Goal: Task Accomplishment & Management: Manage account settings

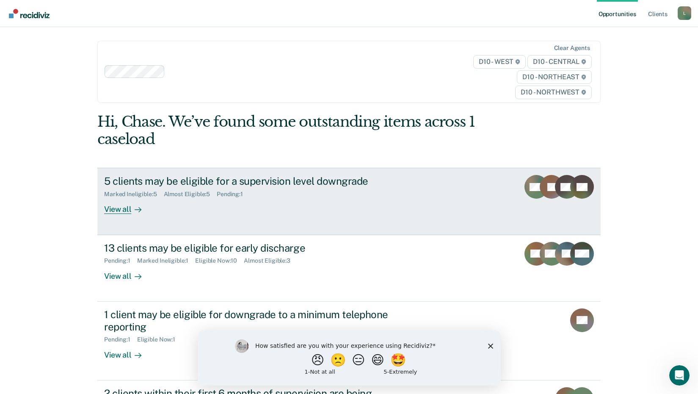
click at [100, 202] on link "5 clients may be eligible for a supervision level downgrade Marked Ineligible :…" at bounding box center [348, 201] width 503 height 67
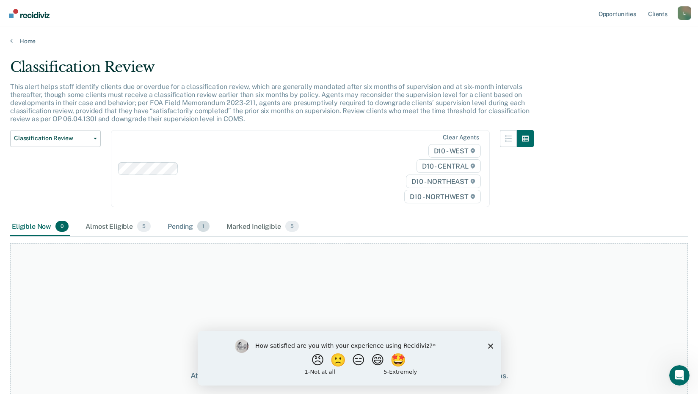
click at [179, 226] on div "Pending 1" at bounding box center [188, 226] width 45 height 19
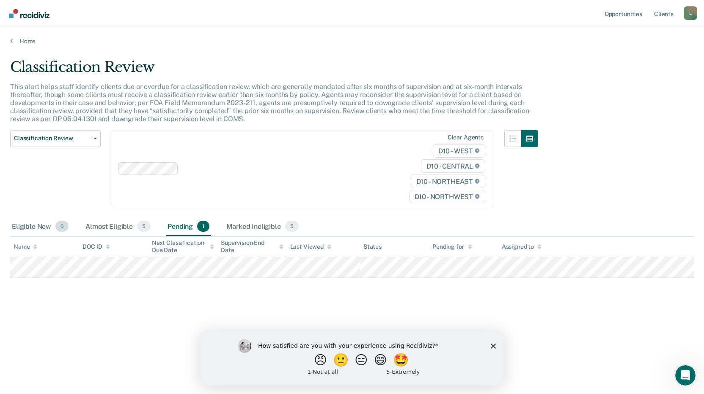
click at [40, 225] on div "Eligible Now 0" at bounding box center [40, 226] width 60 height 19
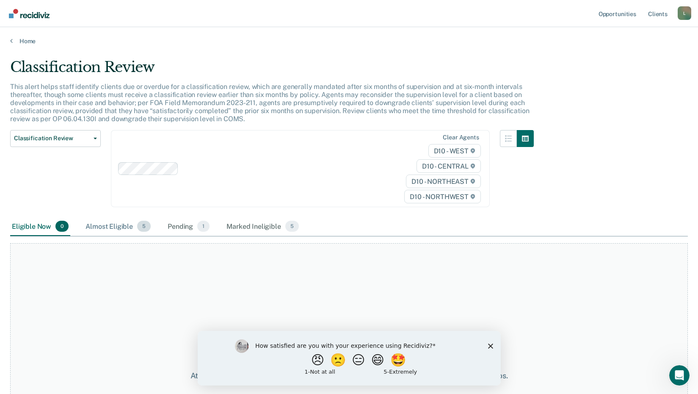
click at [102, 229] on div "Almost Eligible 5" at bounding box center [118, 226] width 69 height 19
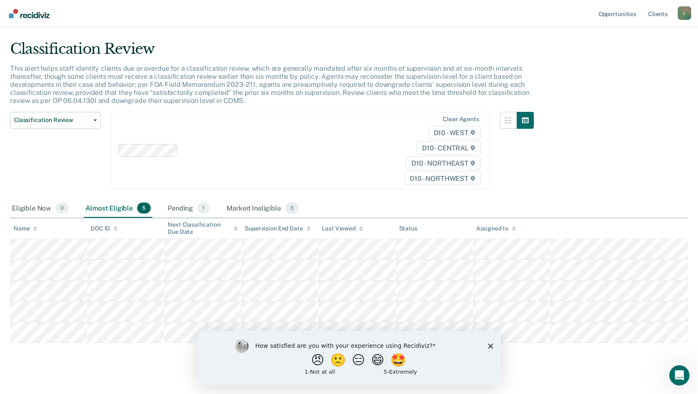
scroll to position [28, 0]
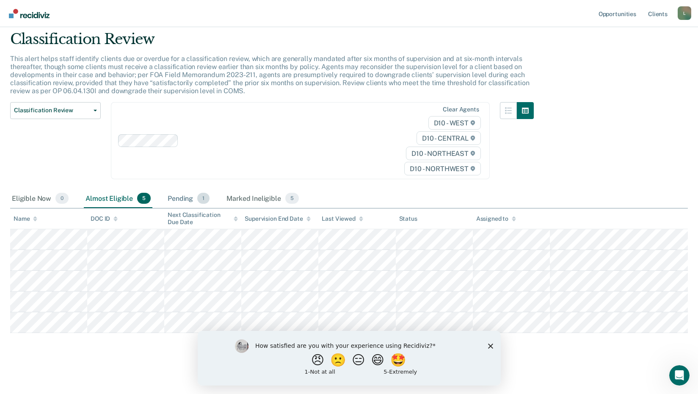
click at [169, 195] on div "Pending 1" at bounding box center [188, 198] width 45 height 19
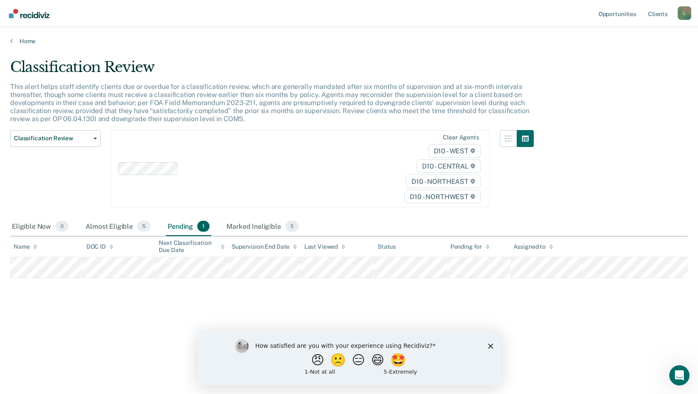
scroll to position [0, 0]
click at [239, 204] on div "Clear agents D10 - WEST D10 - CENTRAL D10 - NORTHEAST D10 - NORTHWEST" at bounding box center [303, 168] width 384 height 77
click at [177, 223] on div "Pending 1" at bounding box center [188, 226] width 45 height 19
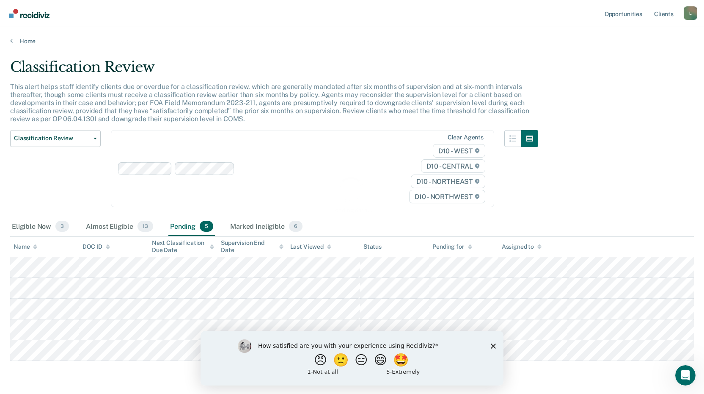
click at [177, 226] on div "Pending 5" at bounding box center [191, 226] width 47 height 19
click at [16, 215] on div "Classification Review Classification Review Early Discharge Minimum Telephone R…" at bounding box center [55, 174] width 91 height 88
click at [24, 223] on div "Eligible Now 3" at bounding box center [40, 226] width 61 height 19
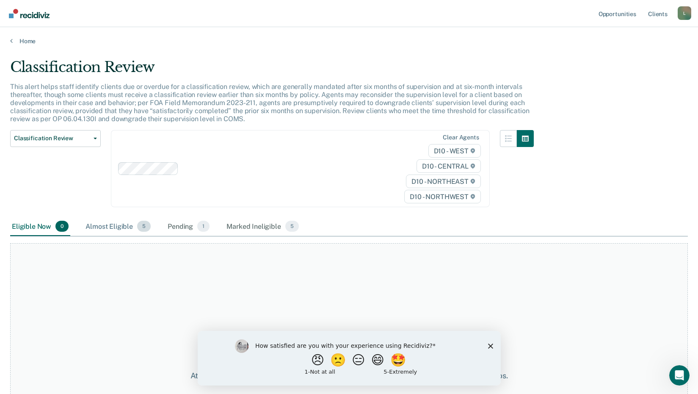
click at [100, 226] on div "Almost Eligible 5" at bounding box center [118, 226] width 69 height 19
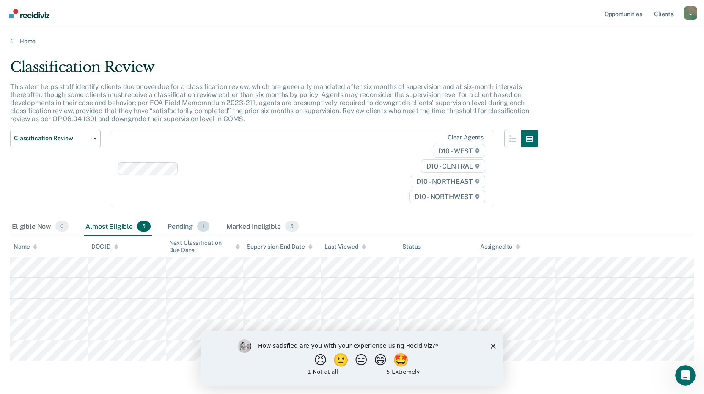
click at [188, 229] on div "Pending 1" at bounding box center [188, 226] width 45 height 19
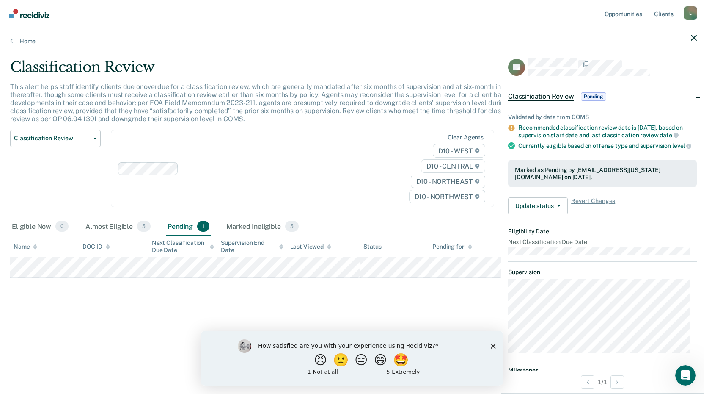
click at [194, 308] on div "Classification Review This alert helps staff identify clients due or overdue fo…" at bounding box center [352, 194] width 684 height 272
click at [530, 214] on button "Update status" at bounding box center [538, 205] width 60 height 17
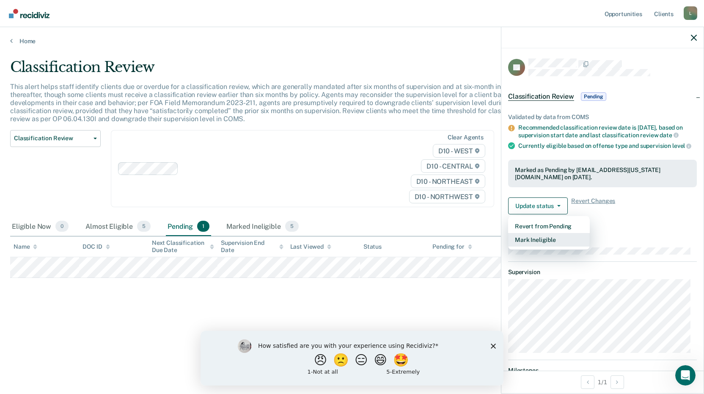
click at [540, 245] on button "Mark Ineligible" at bounding box center [549, 240] width 82 height 14
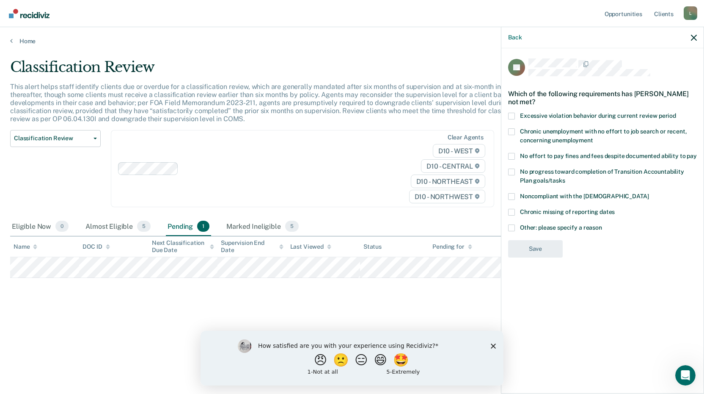
click at [535, 229] on span "Other: please specify a reason" at bounding box center [561, 227] width 82 height 7
click at [602, 224] on input "Other: please specify a reason" at bounding box center [602, 224] width 0 height 0
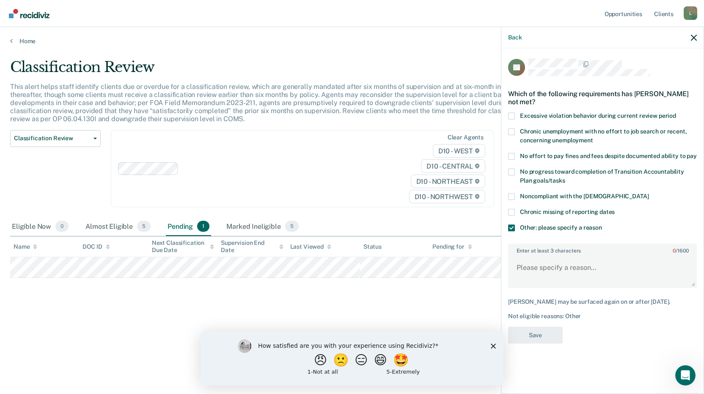
click at [534, 196] on span "Noncompliant with the [DEMOGRAPHIC_DATA]" at bounding box center [584, 196] width 129 height 7
click at [649, 193] on input "Noncompliant with the [DEMOGRAPHIC_DATA]" at bounding box center [649, 193] width 0 height 0
click at [564, 266] on textarea "Enter at least 3 characters 0 / 1600" at bounding box center [602, 271] width 187 height 31
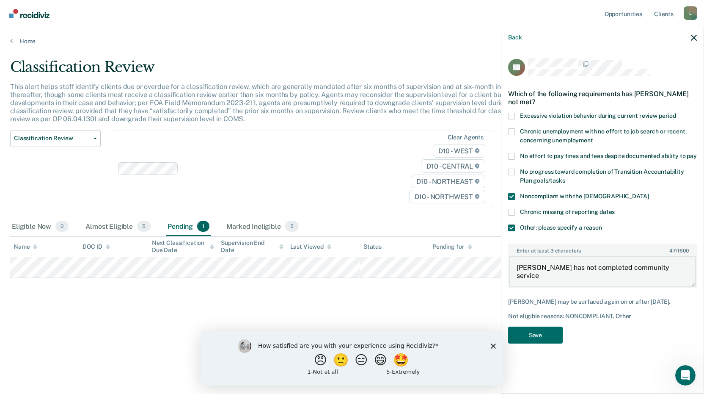
click at [685, 268] on textarea "[PERSON_NAME] has not completed community service" at bounding box center [602, 271] width 187 height 31
type textarea "[PERSON_NAME] has not completed community service hours as directed."
click at [520, 230] on label "Other: please specify a reason" at bounding box center [602, 228] width 189 height 9
click at [602, 224] on input "Other: please specify a reason" at bounding box center [602, 224] width 0 height 0
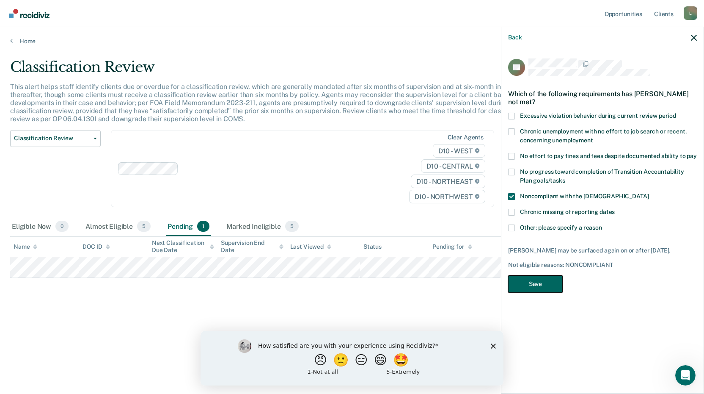
click at [535, 280] on button "Save" at bounding box center [535, 283] width 55 height 17
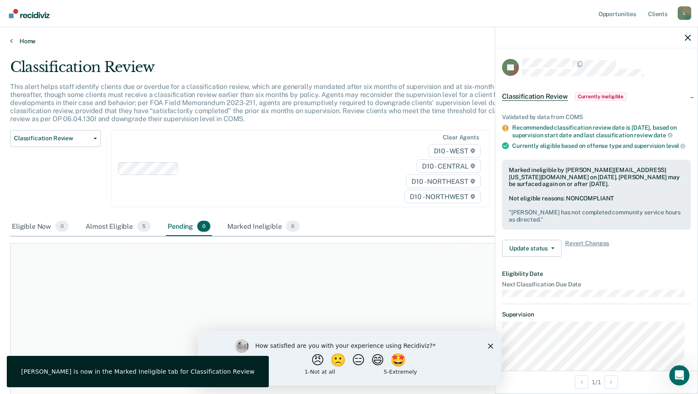
click at [34, 41] on link "Home" at bounding box center [349, 41] width 678 height 8
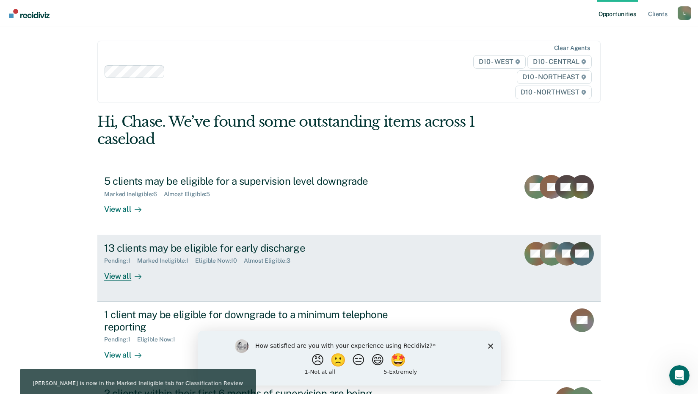
click at [149, 272] on div "View all" at bounding box center [127, 272] width 47 height 17
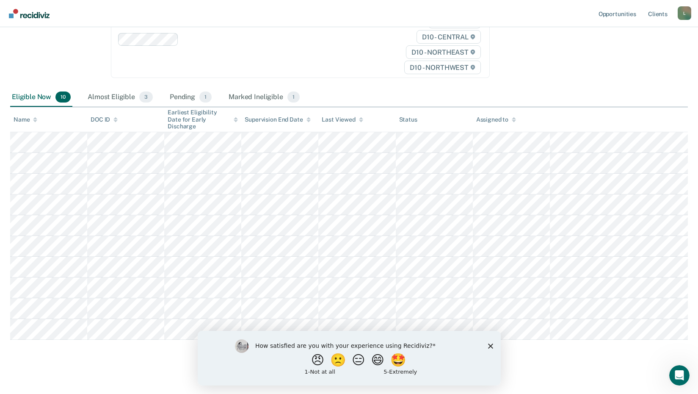
scroll to position [124, 0]
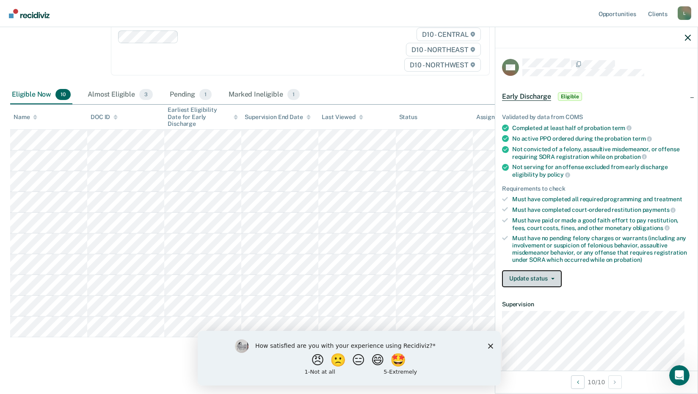
click at [537, 283] on button "Update status" at bounding box center [532, 278] width 60 height 17
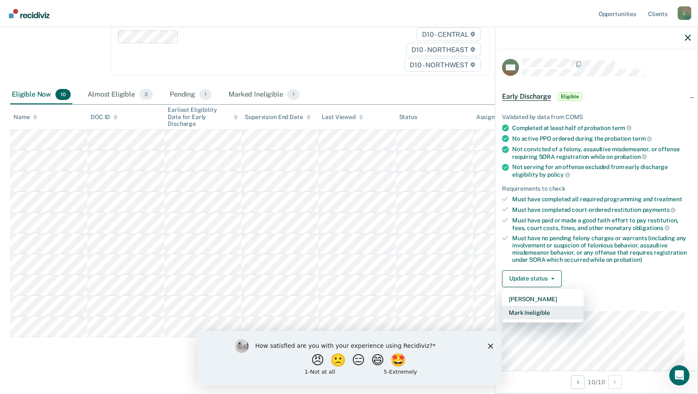
click at [537, 311] on button "Mark Ineligible" at bounding box center [543, 313] width 82 height 14
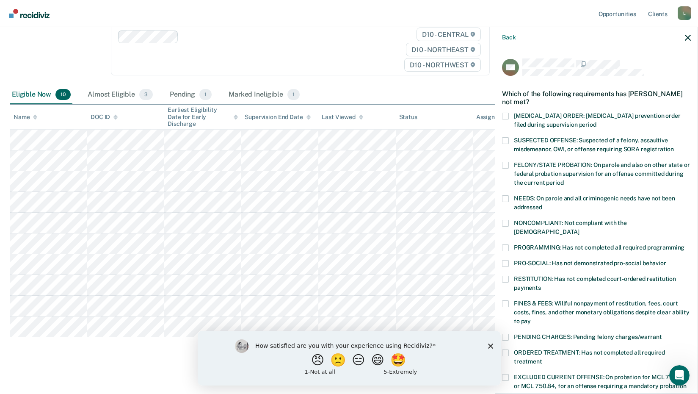
click at [506, 142] on span at bounding box center [505, 140] width 7 height 7
click at [674, 146] on input "SUSPECTED OFFENSE: Suspected of a felony, assaultive misdemeanor, OWI, or offen…" at bounding box center [674, 146] width 0 height 0
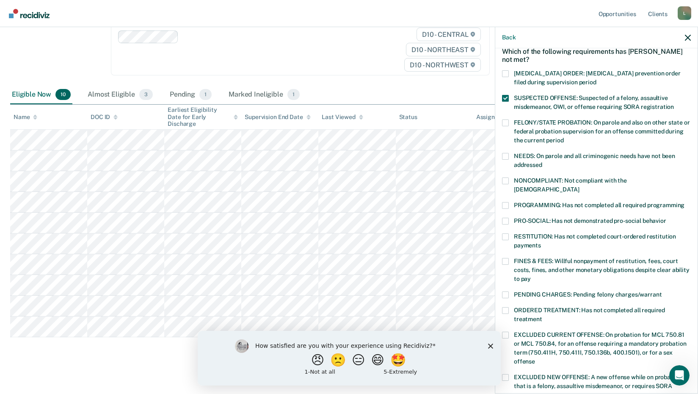
click at [508, 178] on span at bounding box center [505, 180] width 7 height 7
click at [579, 186] on input "NONCOMPLIANT: Not compliant with the [DEMOGRAPHIC_DATA]" at bounding box center [579, 186] width 0 height 0
click at [506, 202] on span at bounding box center [505, 205] width 7 height 7
click at [684, 202] on input "PROGRAMMING: Has not completed all required programming" at bounding box center [684, 202] width 0 height 0
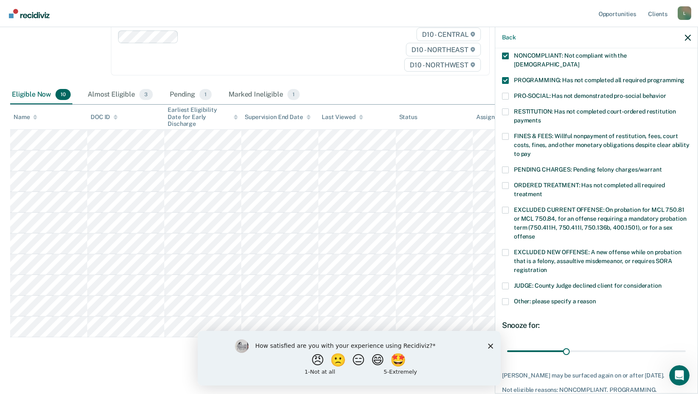
scroll to position [212, 0]
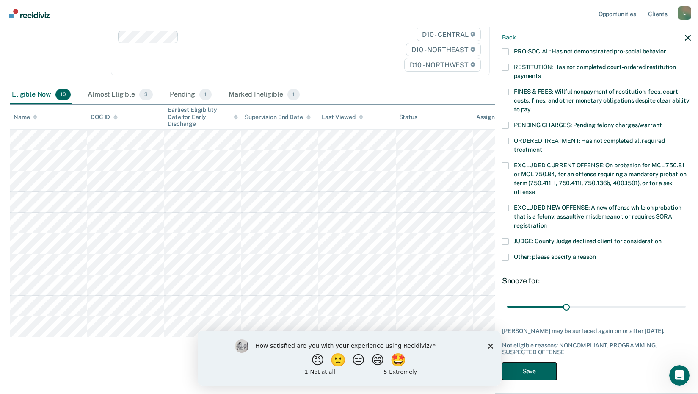
click at [538, 362] on button "Save" at bounding box center [529, 370] width 55 height 17
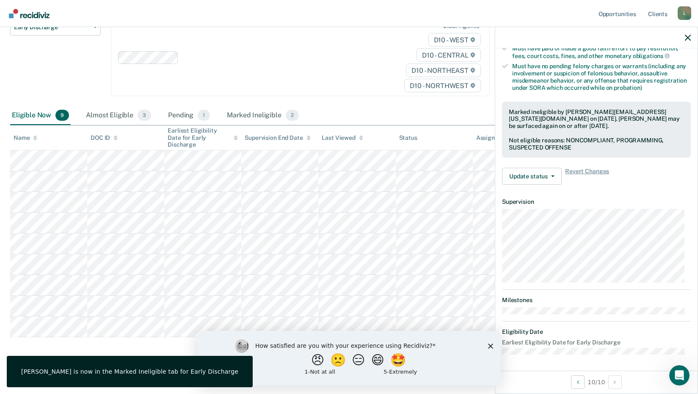
scroll to position [149, 0]
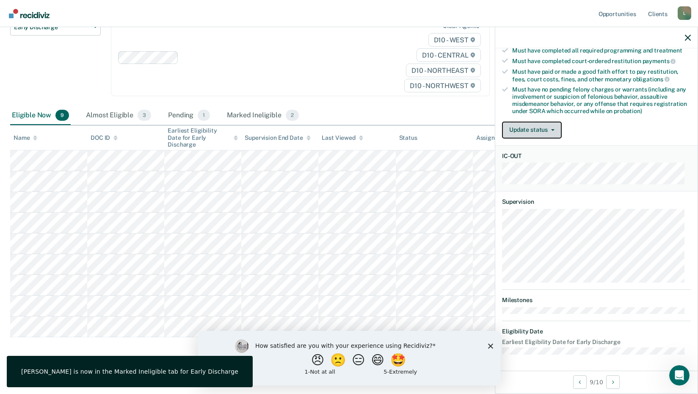
click at [535, 129] on button "Update status" at bounding box center [532, 129] width 60 height 17
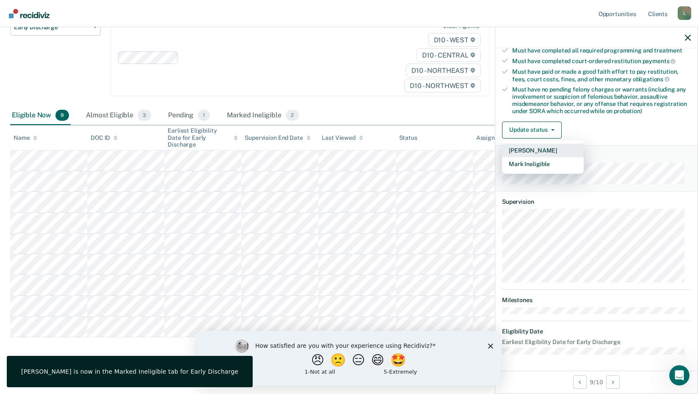
click at [539, 151] on button "[PERSON_NAME]" at bounding box center [543, 151] width 82 height 14
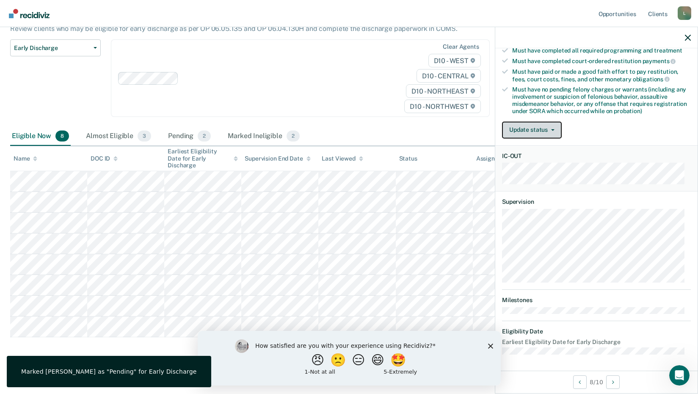
click at [540, 122] on button "Update status" at bounding box center [532, 129] width 60 height 17
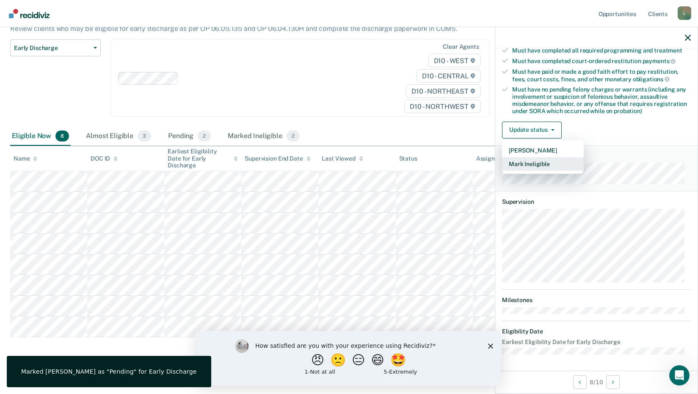
click at [540, 157] on button "Mark Ineligible" at bounding box center [543, 164] width 82 height 14
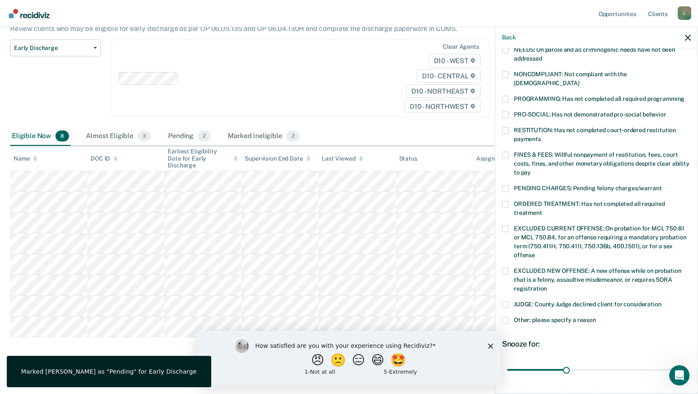
click at [508, 127] on span at bounding box center [505, 130] width 7 height 7
click at [541, 136] on input "RESTITUTION: Has not completed court-ordered restitution payments" at bounding box center [541, 136] width 0 height 0
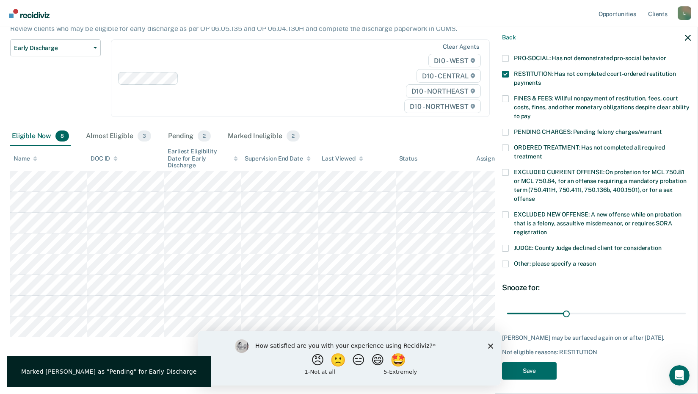
scroll to position [205, 0]
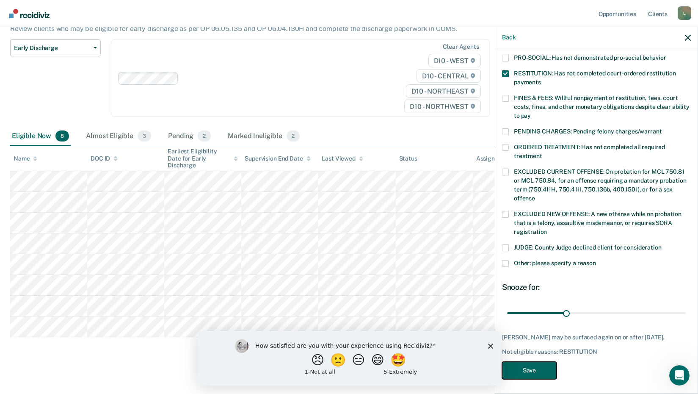
click at [541, 367] on button "Save" at bounding box center [529, 370] width 55 height 17
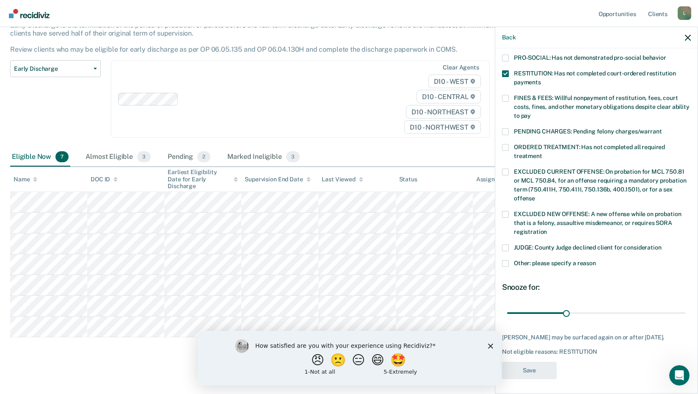
scroll to position [102, 0]
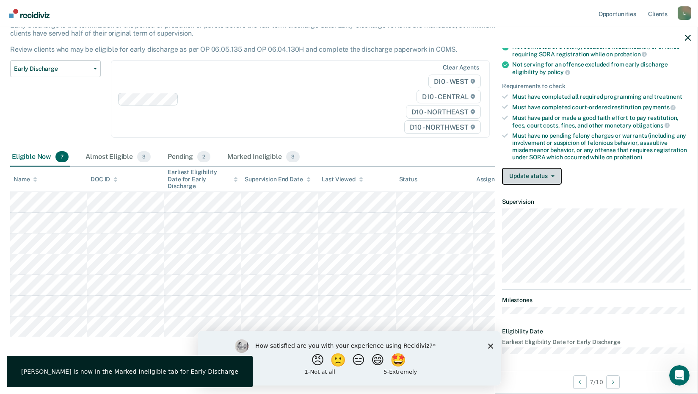
click at [549, 172] on button "Update status" at bounding box center [532, 176] width 60 height 17
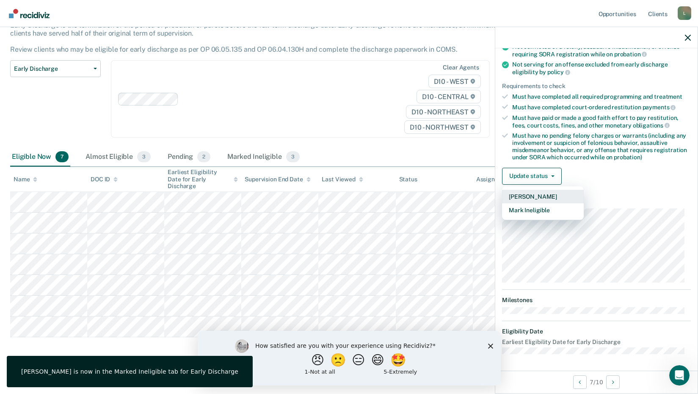
click at [535, 196] on button "[PERSON_NAME]" at bounding box center [543, 197] width 82 height 14
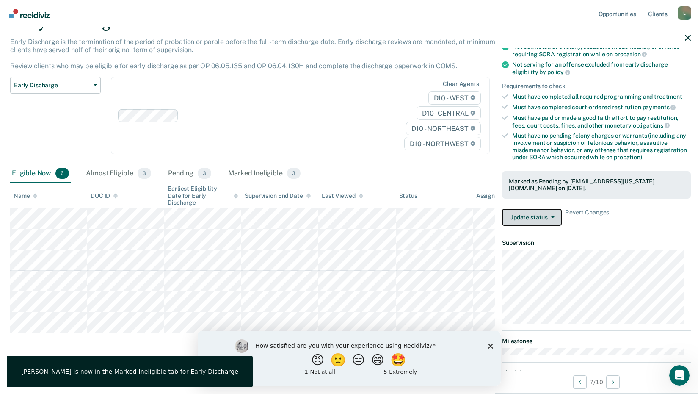
scroll to position [41, 0]
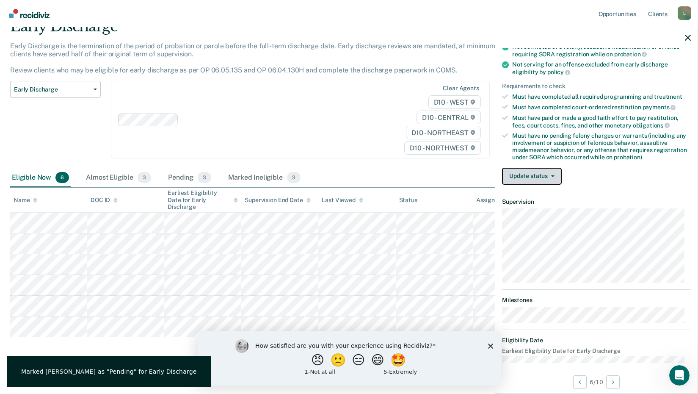
click at [535, 171] on button "Update status" at bounding box center [532, 176] width 60 height 17
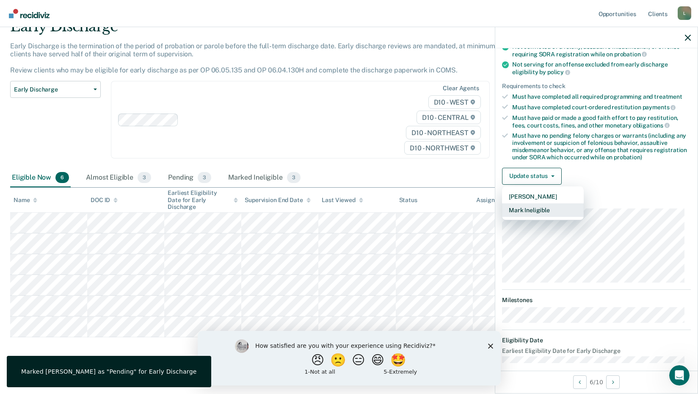
click at [533, 209] on button "Mark Ineligible" at bounding box center [543, 210] width 82 height 14
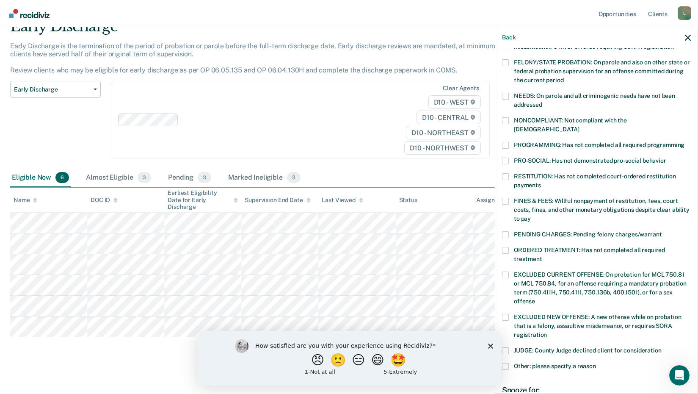
click at [507, 173] on span at bounding box center [505, 176] width 7 height 7
click at [541, 182] on input "RESTITUTION: Has not completed court-ordered restitution payments" at bounding box center [541, 182] width 0 height 0
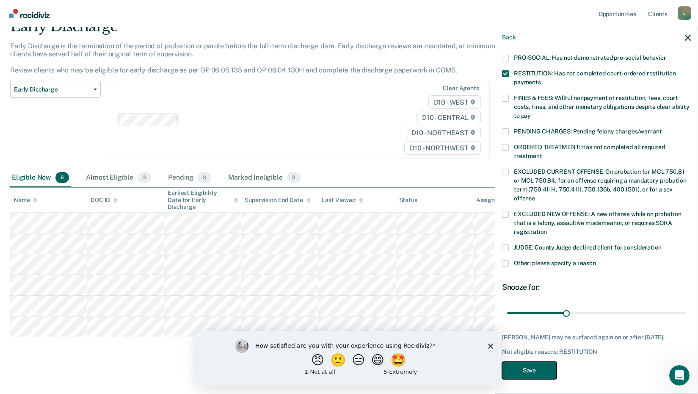
click at [537, 373] on button "Save" at bounding box center [529, 370] width 55 height 17
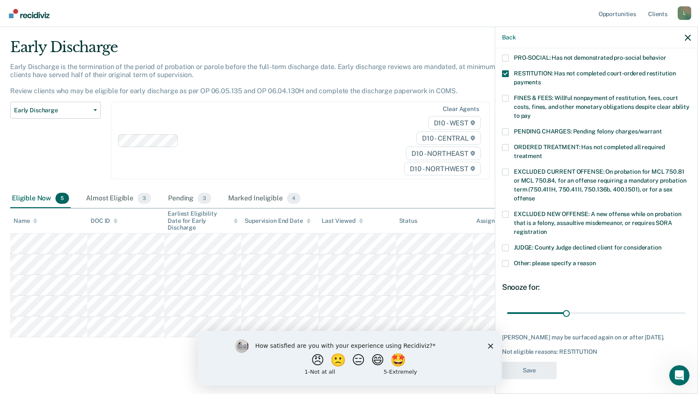
scroll to position [149, 0]
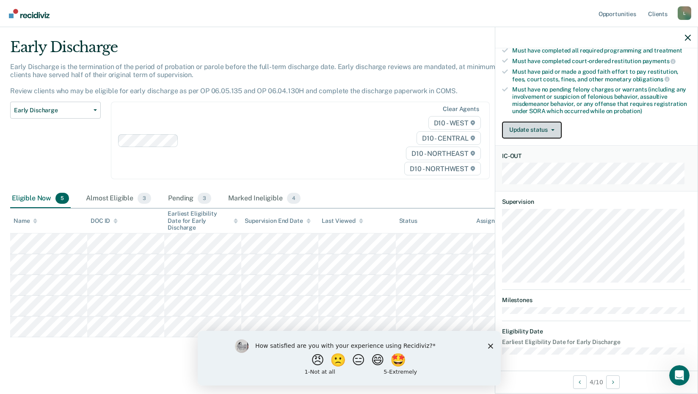
click at [530, 130] on button "Update status" at bounding box center [532, 129] width 60 height 17
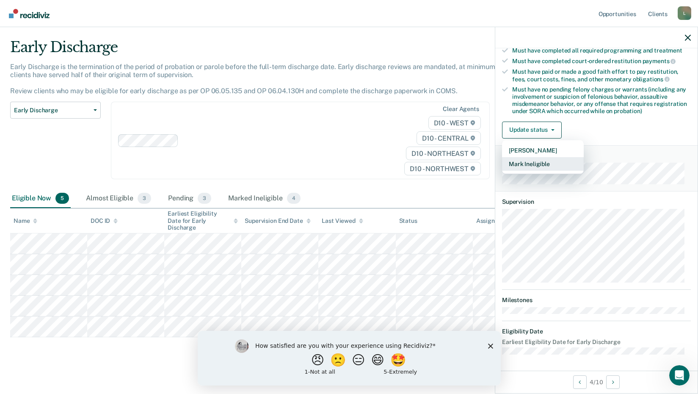
click at [544, 163] on button "Mark Ineligible" at bounding box center [543, 164] width 82 height 14
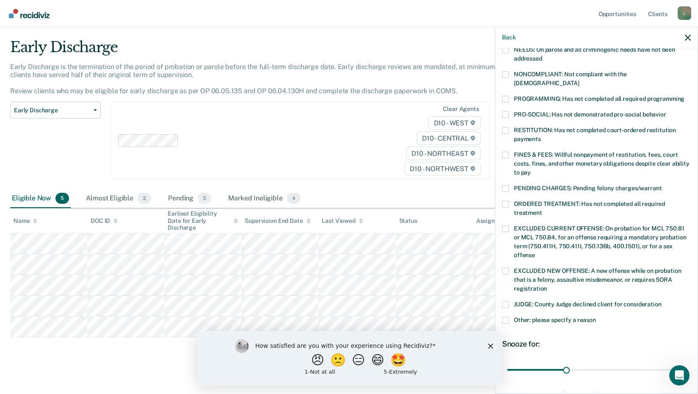
click at [507, 96] on label "PROGRAMMING: Has not completed all required programming" at bounding box center [596, 100] width 189 height 9
click at [684, 96] on input "PROGRAMMING: Has not completed all required programming" at bounding box center [684, 96] width 0 height 0
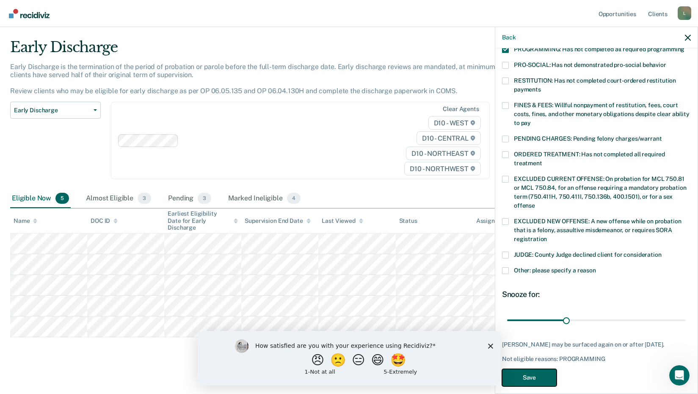
click at [533, 369] on button "Save" at bounding box center [529, 377] width 55 height 17
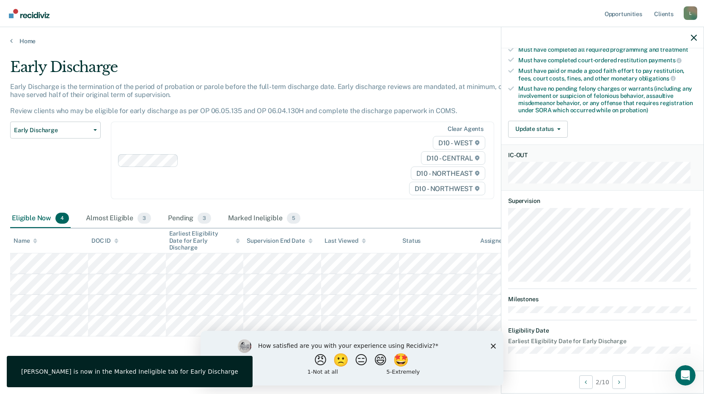
scroll to position [149, 0]
click at [536, 144] on div "Validated by data from COMS Completed at least half of probation term No active…" at bounding box center [603, 48] width 202 height 194
click at [538, 128] on button "Update status" at bounding box center [538, 129] width 60 height 17
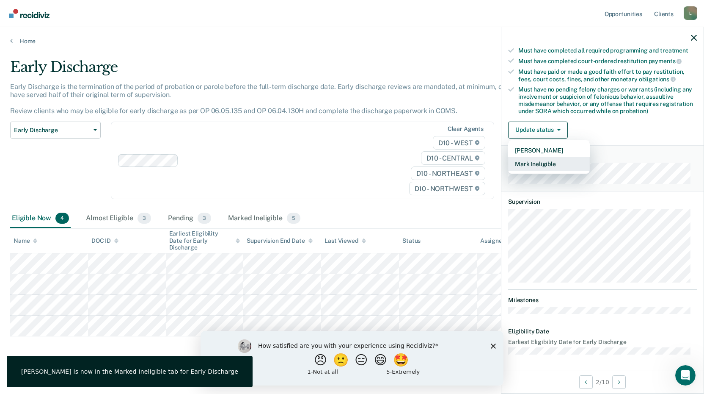
click at [545, 160] on button "Mark Ineligible" at bounding box center [549, 164] width 82 height 14
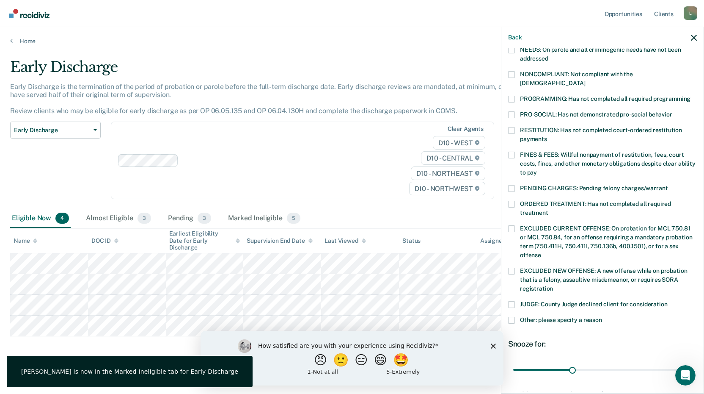
click at [516, 127] on label "RESTITUTION: Has not completed court-ordered restitution payments" at bounding box center [602, 136] width 189 height 18
click at [547, 136] on input "RESTITUTION: Has not completed court-ordered restitution payments" at bounding box center [547, 136] width 0 height 0
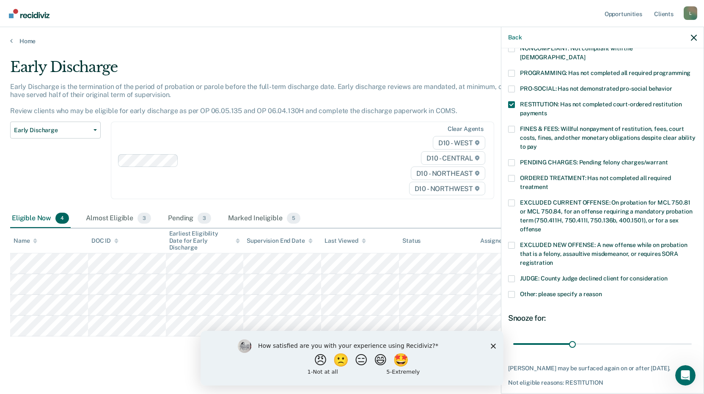
scroll to position [198, 0]
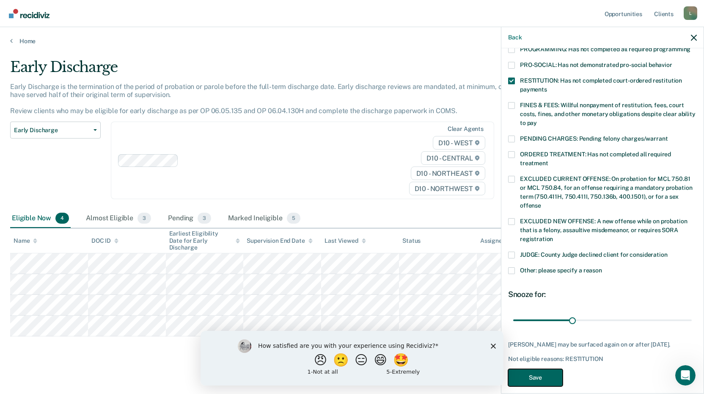
click at [544, 369] on button "Save" at bounding box center [535, 377] width 55 height 17
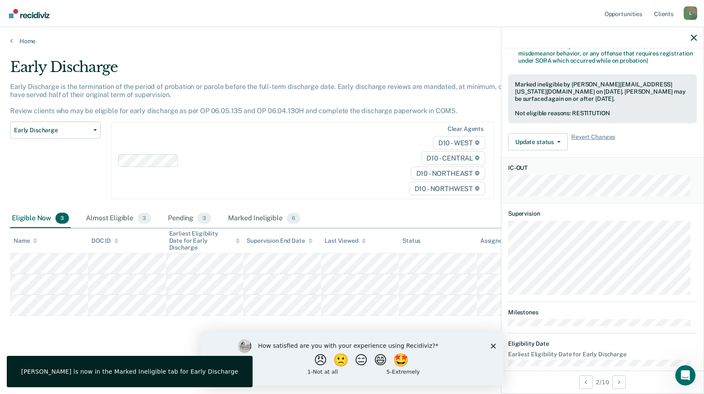
scroll to position [157, 0]
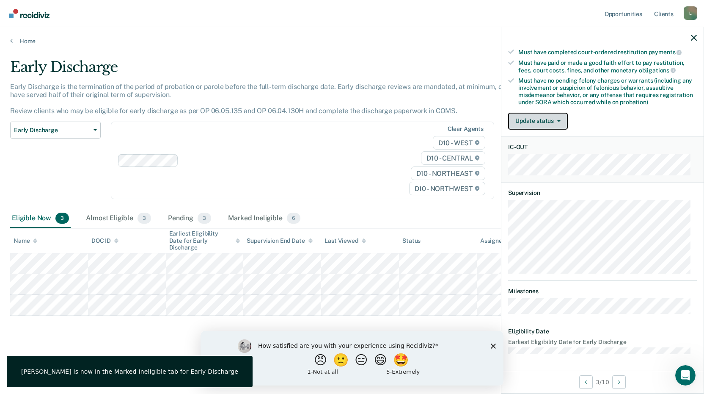
click at [542, 120] on button "Update status" at bounding box center [538, 121] width 60 height 17
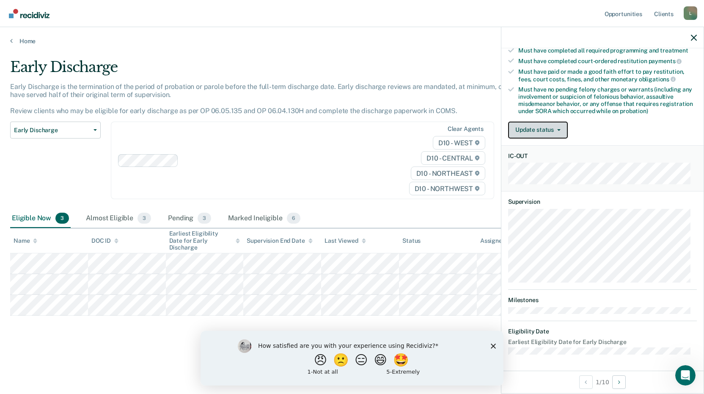
click at [551, 126] on button "Update status" at bounding box center [538, 129] width 60 height 17
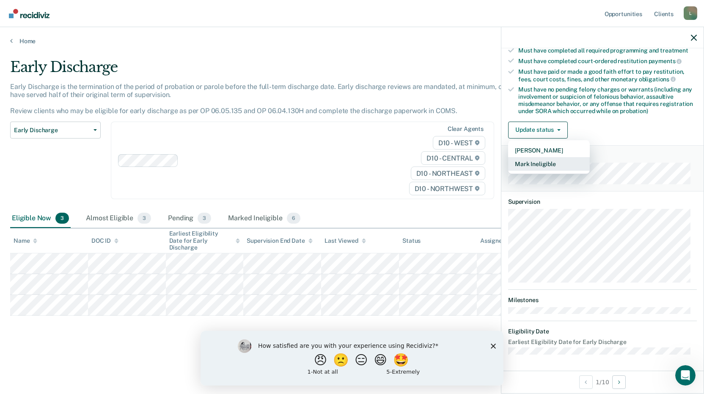
click at [553, 159] on button "Mark Ineligible" at bounding box center [549, 164] width 82 height 14
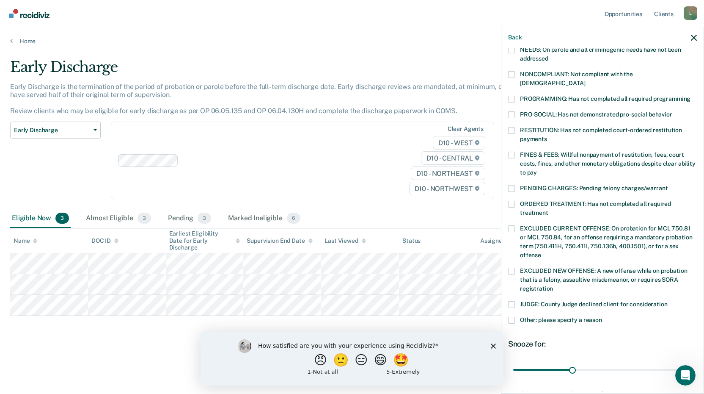
click at [516, 127] on label "RESTITUTION: Has not completed court-ordered restitution payments" at bounding box center [602, 136] width 189 height 18
click at [547, 136] on input "RESTITUTION: Has not completed court-ordered restitution payments" at bounding box center [547, 136] width 0 height 0
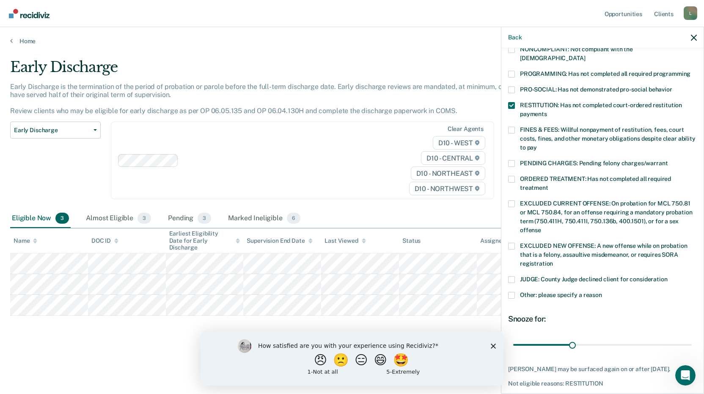
scroll to position [198, 0]
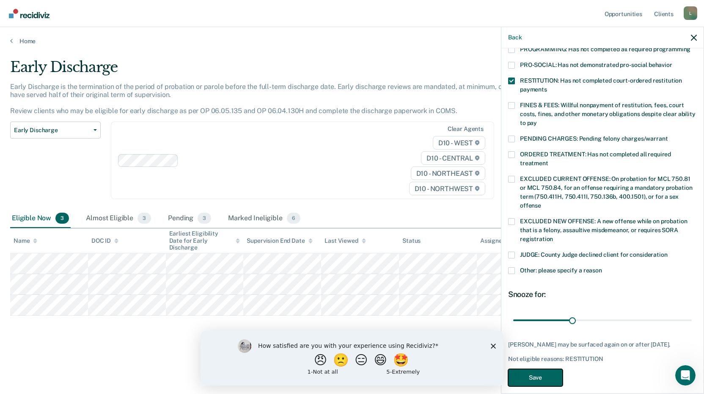
click at [541, 369] on button "Save" at bounding box center [535, 377] width 55 height 17
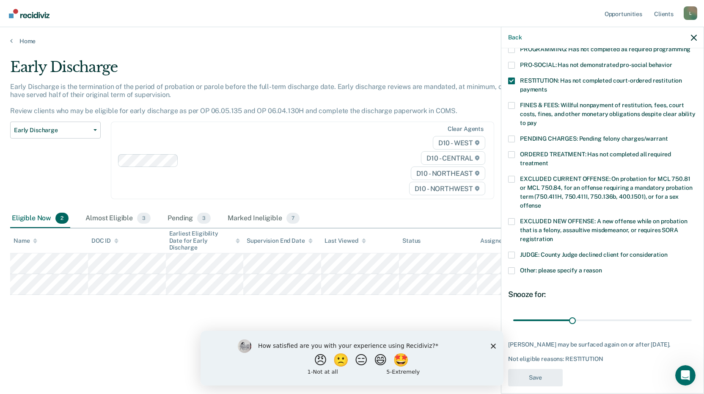
scroll to position [157, 0]
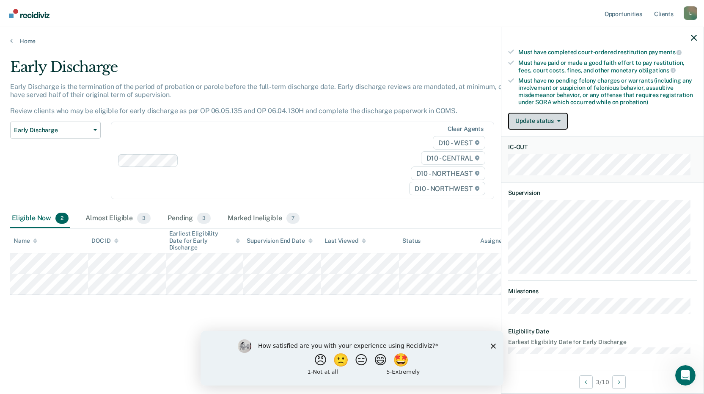
click at [563, 119] on button "Update status" at bounding box center [538, 121] width 60 height 17
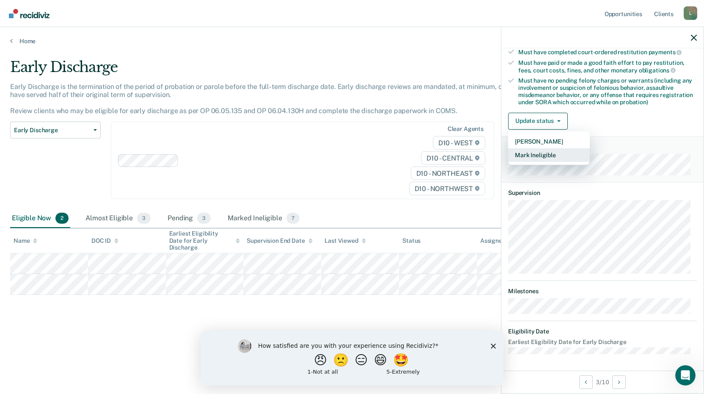
click at [545, 153] on button "Mark Ineligible" at bounding box center [549, 155] width 82 height 14
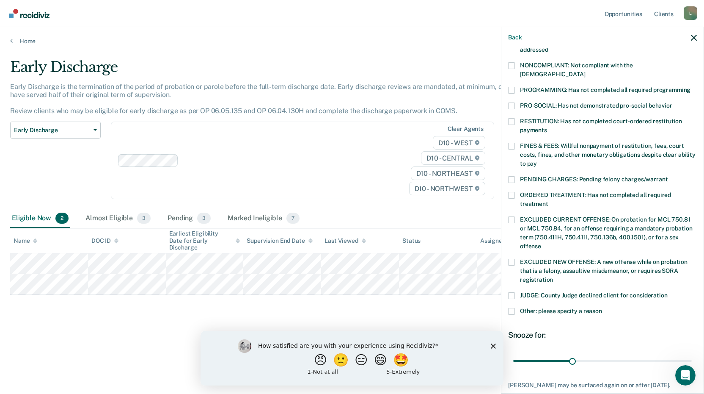
click at [511, 118] on span at bounding box center [511, 121] width 7 height 7
click at [547, 127] on input "RESTITUTION: Has not completed court-ordered restitution payments" at bounding box center [547, 127] width 0 height 0
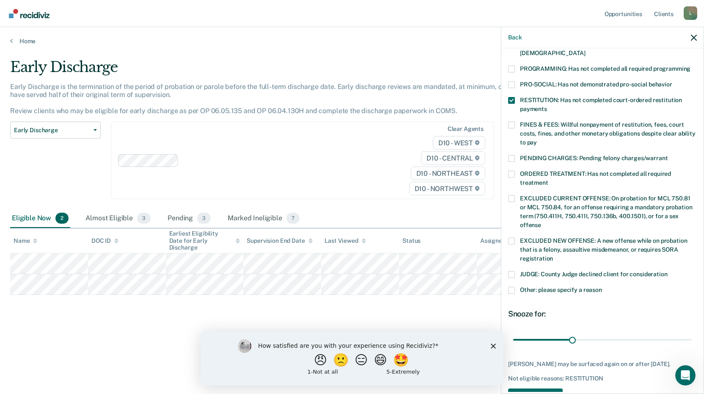
scroll to position [198, 0]
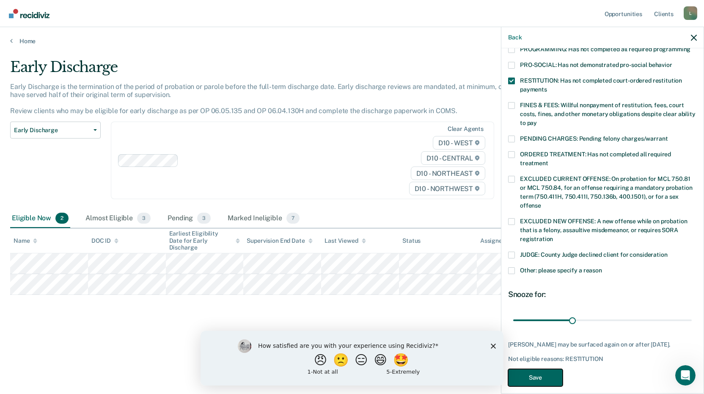
click at [537, 369] on button "Save" at bounding box center [535, 377] width 55 height 17
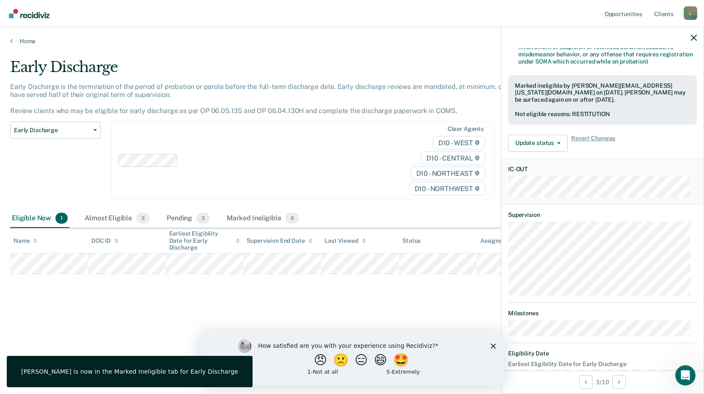
scroll to position [149, 0]
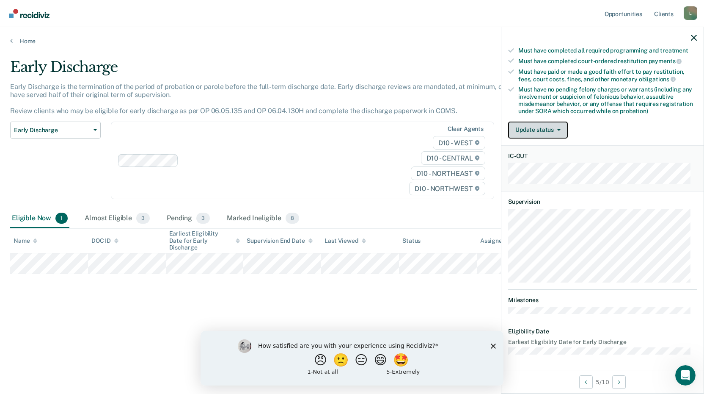
click at [530, 124] on button "Update status" at bounding box center [538, 129] width 60 height 17
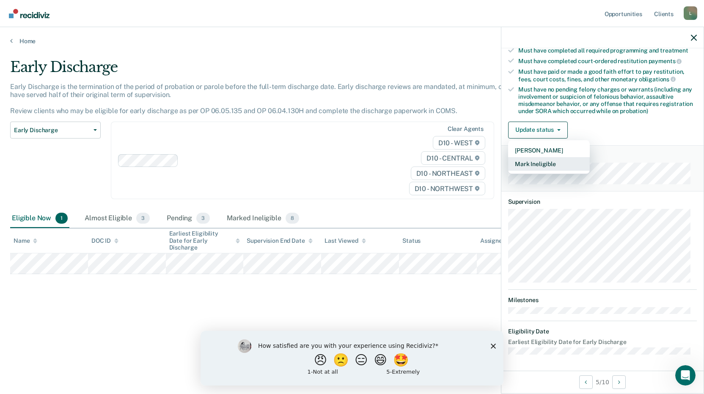
click at [535, 159] on button "Mark Ineligible" at bounding box center [549, 164] width 82 height 14
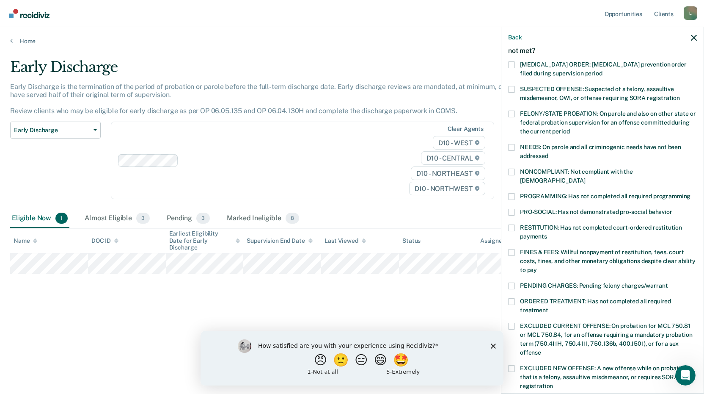
scroll to position [29, 0]
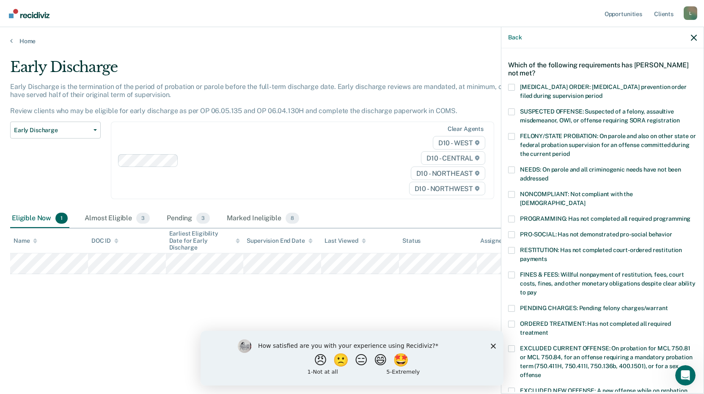
drag, startPoint x: 511, startPoint y: 235, endPoint x: 516, endPoint y: 251, distance: 16.9
click at [511, 236] on div "PRO-SOCIAL: Has not demonstrated pro-social behavior" at bounding box center [602, 239] width 189 height 16
click at [509, 247] on span at bounding box center [511, 250] width 7 height 7
click at [547, 256] on input "RESTITUTION: Has not completed court-ordered restitution payments" at bounding box center [547, 256] width 0 height 0
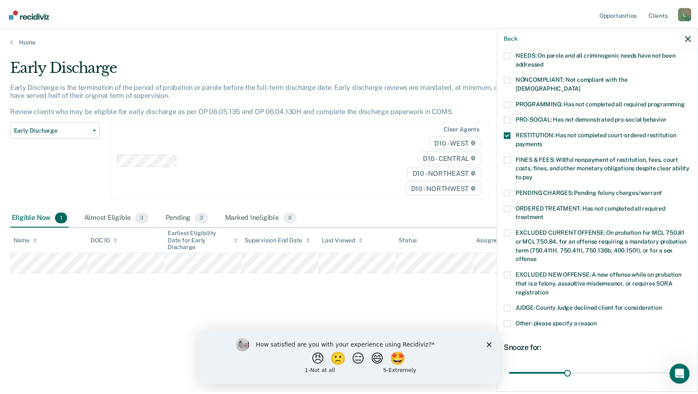
scroll to position [198, 0]
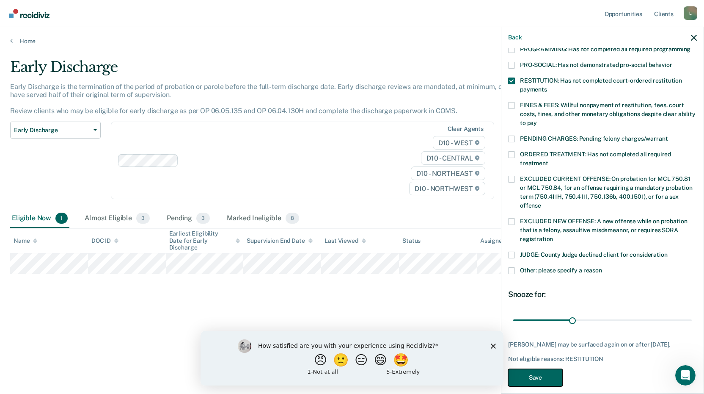
click at [553, 369] on button "Save" at bounding box center [535, 377] width 55 height 17
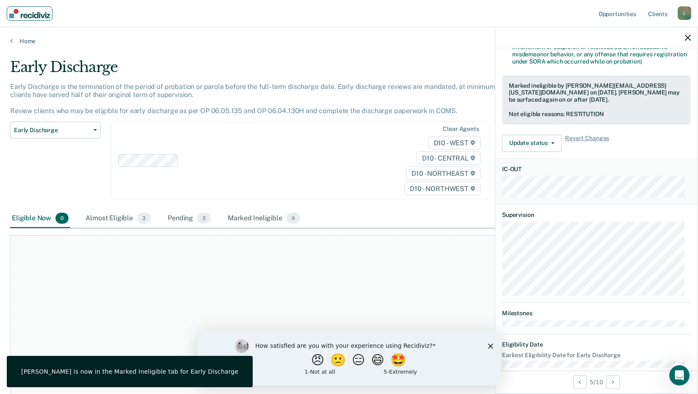
click at [42, 19] on link "Main navigation" at bounding box center [30, 13] width 46 height 14
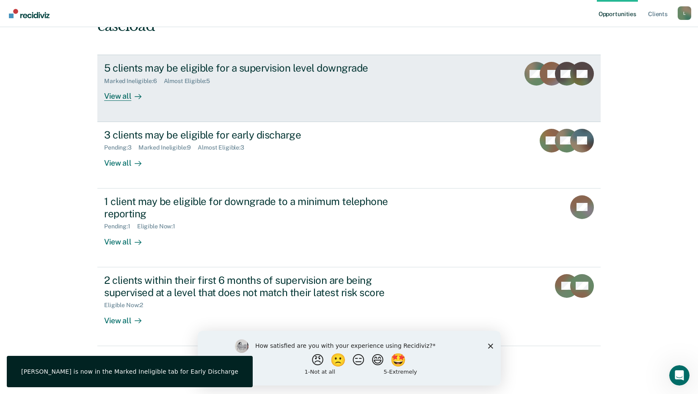
scroll to position [117, 0]
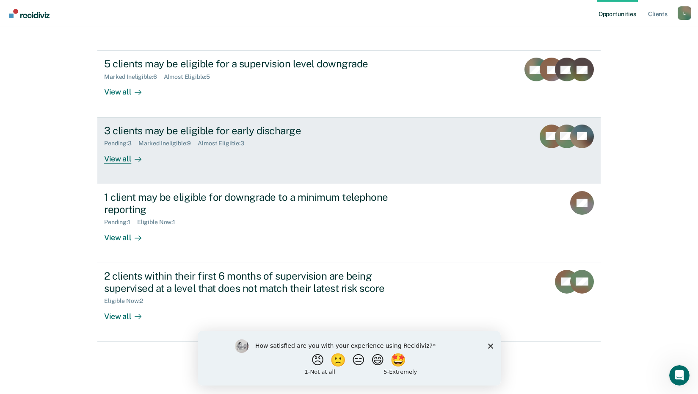
click at [137, 162] on icon at bounding box center [138, 159] width 7 height 7
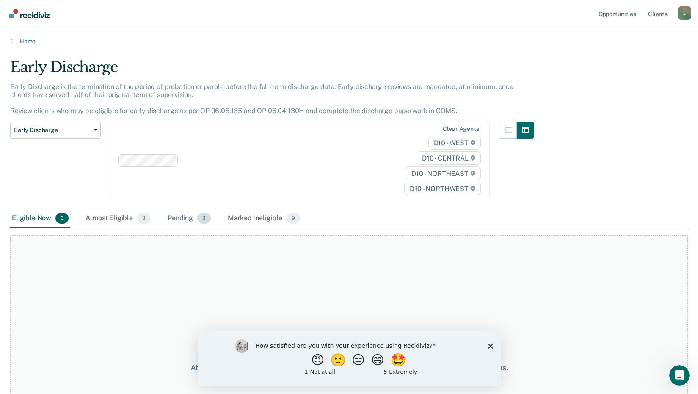
click at [186, 225] on div "Pending 3" at bounding box center [189, 218] width 47 height 19
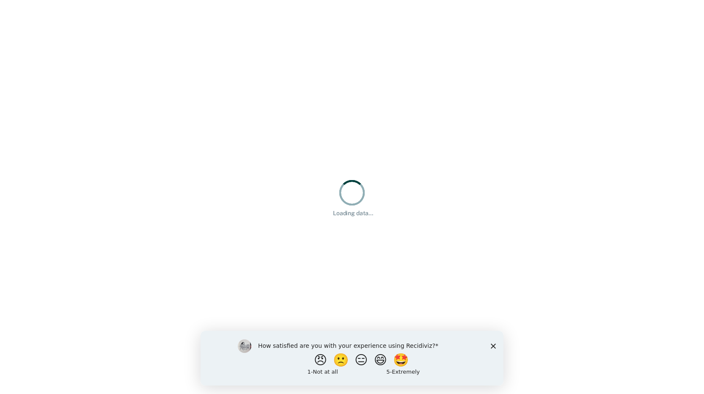
click at [492, 344] on polygon "Close survey" at bounding box center [493, 345] width 5 height 5
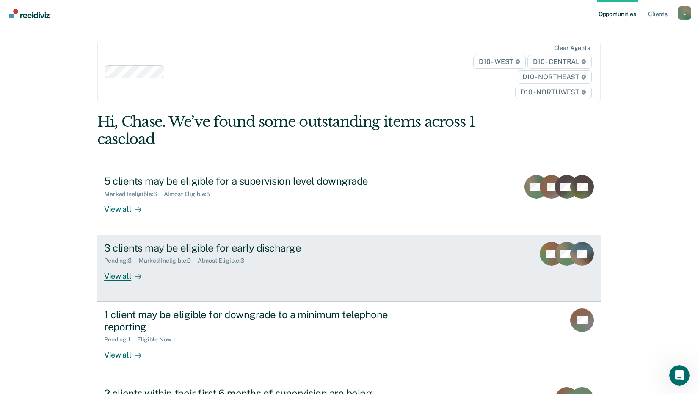
scroll to position [65, 0]
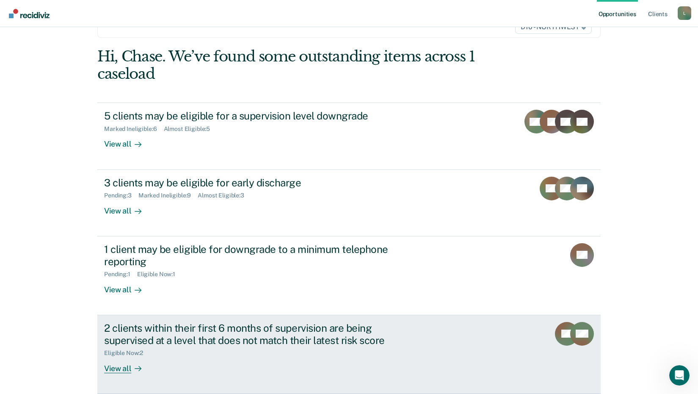
click at [178, 341] on div "2 clients within their first 6 months of supervision are being supervised at a …" at bounding box center [252, 334] width 297 height 25
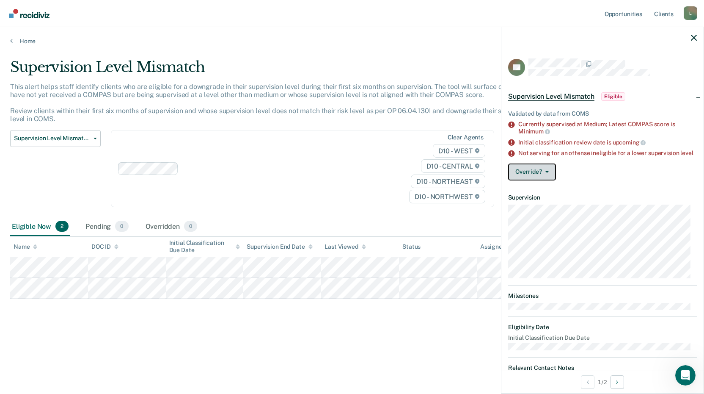
click at [546, 180] on button "Override?" at bounding box center [532, 171] width 48 height 17
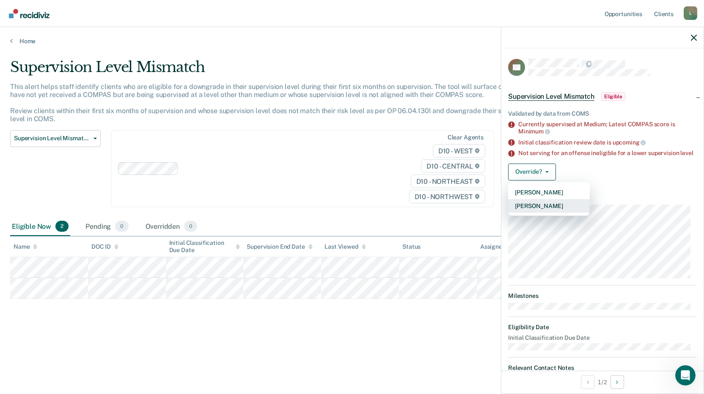
click at [546, 213] on button "Mark Overridden" at bounding box center [549, 206] width 82 height 14
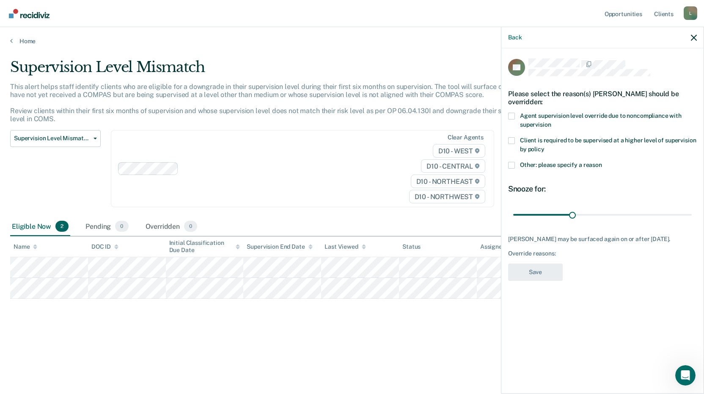
click at [512, 166] on span at bounding box center [511, 165] width 7 height 7
click at [602, 162] on input "Other: please specify a reason" at bounding box center [602, 162] width 0 height 0
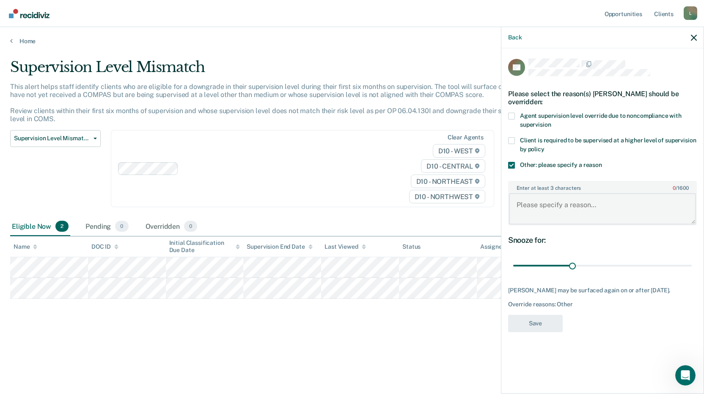
click at [556, 217] on textarea "Enter at least 3 characters 0 / 1600" at bounding box center [602, 208] width 187 height 31
type textarea "Mental Health stabilization"
click at [529, 313] on div "SA Please select the reason(s) Sarah Ashcraft should be overridden: Agent super…" at bounding box center [602, 197] width 189 height 279
click at [530, 324] on button "Save" at bounding box center [535, 323] width 55 height 17
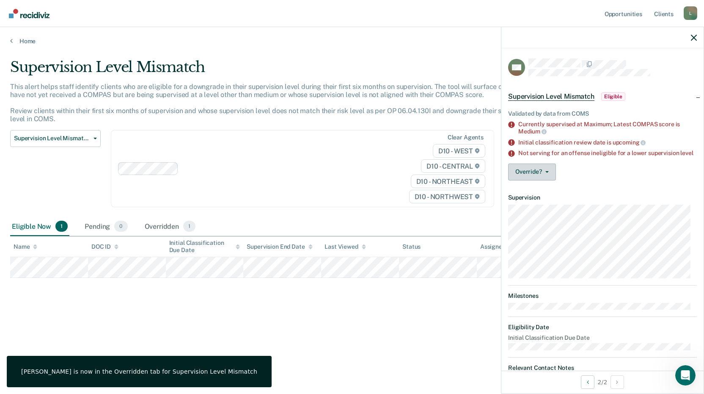
drag, startPoint x: 539, startPoint y: 189, endPoint x: 538, endPoint y: 185, distance: 4.3
click at [538, 185] on div "Validated by data from COMS Currently supervised at Maximum; Latest COMPAS scor…" at bounding box center [603, 143] width 202 height 87
click at [538, 180] on button "Override?" at bounding box center [532, 171] width 48 height 17
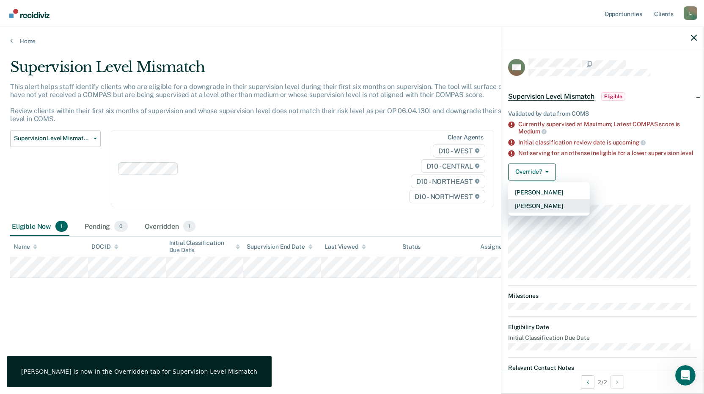
click at [541, 213] on button "Mark Overridden" at bounding box center [549, 206] width 82 height 14
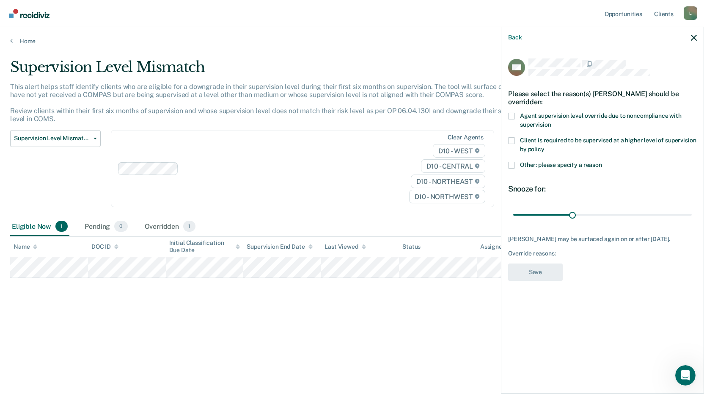
click at [518, 118] on label "Agent supervision level override due to noncompliance with supervision" at bounding box center [602, 122] width 189 height 18
click at [551, 121] on input "Agent supervision level override due to noncompliance with supervision" at bounding box center [551, 121] width 0 height 0
click at [562, 274] on button "Save" at bounding box center [535, 271] width 55 height 17
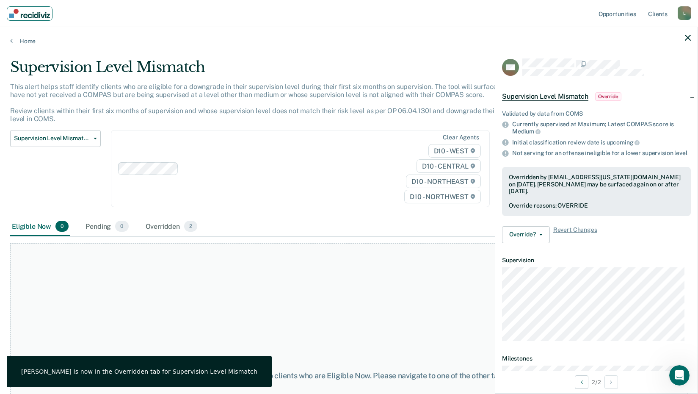
click at [19, 19] on link "Main navigation" at bounding box center [30, 13] width 46 height 14
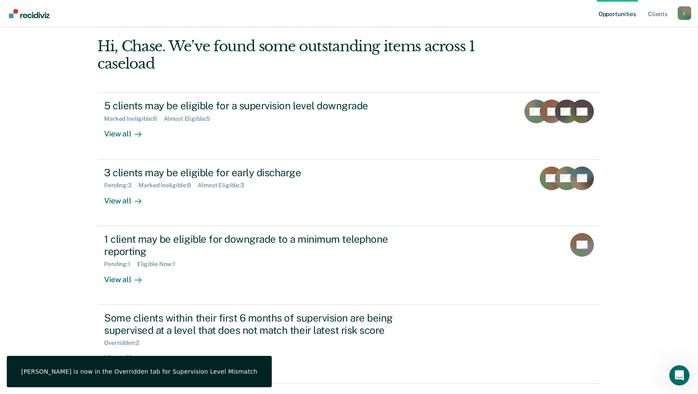
scroll to position [117, 0]
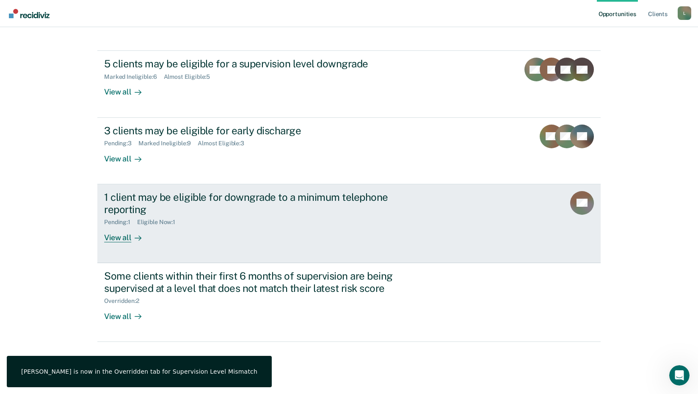
click at [115, 243] on link "1 client may be eligible for downgrade to a minimum telephone reporting Pending…" at bounding box center [348, 223] width 503 height 79
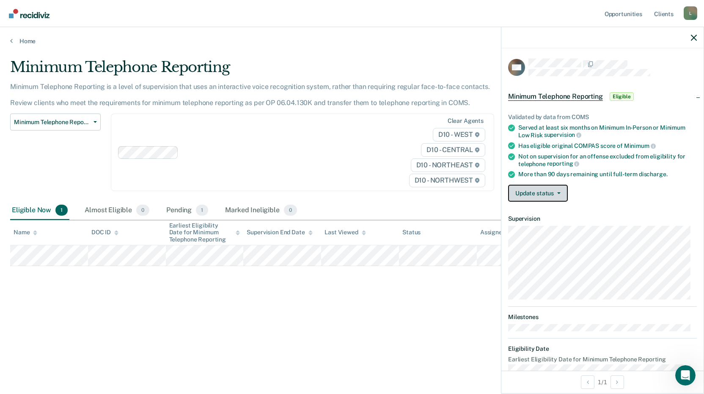
click at [543, 188] on button "Update status" at bounding box center [538, 193] width 60 height 17
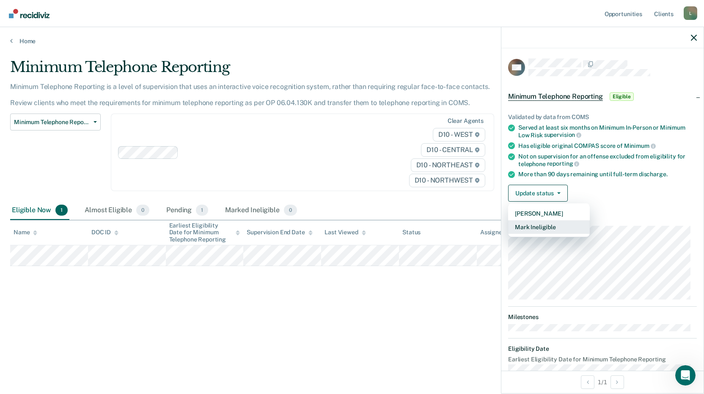
click at [541, 226] on button "Mark Ineligible" at bounding box center [549, 227] width 82 height 14
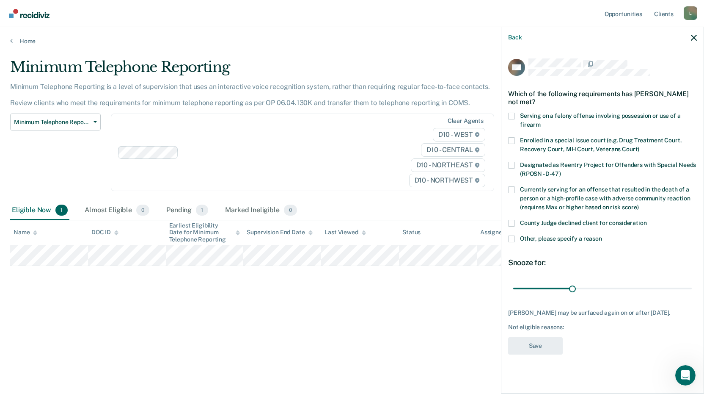
click at [549, 238] on span "Other, please specify a reason" at bounding box center [561, 238] width 82 height 7
click at [602, 235] on input "Other, please specify a reason" at bounding box center [602, 235] width 0 height 0
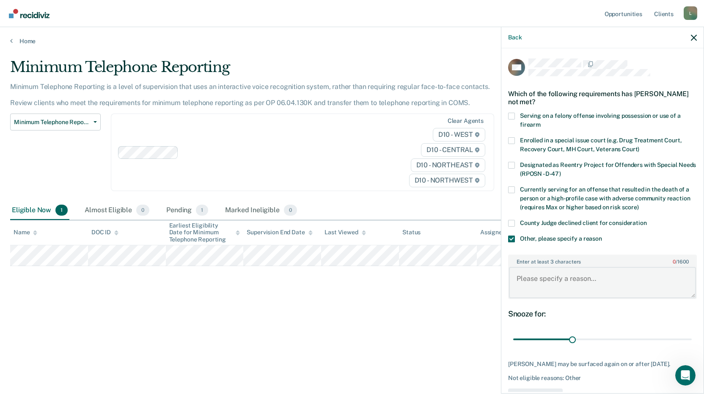
click at [533, 277] on textarea "Enter at least 3 characters 0 / 1600" at bounding box center [602, 282] width 187 height 31
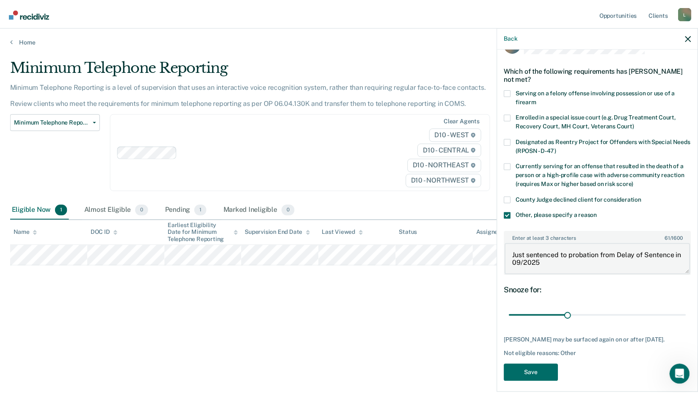
scroll to position [36, 0]
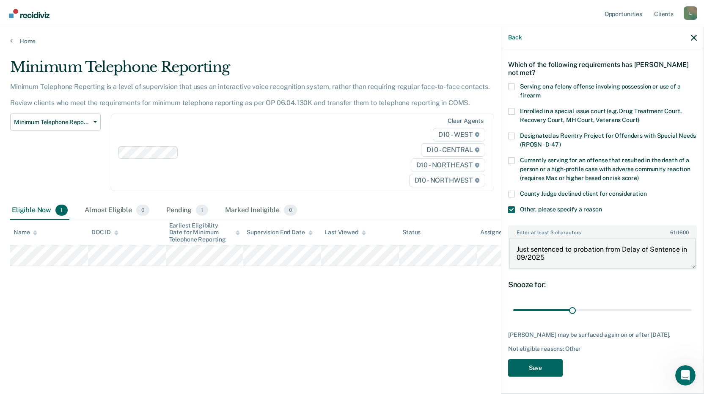
type textarea "Just sentenced to probation from Delay of Sentence in 09/2025"
click at [539, 374] on button "Save" at bounding box center [535, 367] width 55 height 17
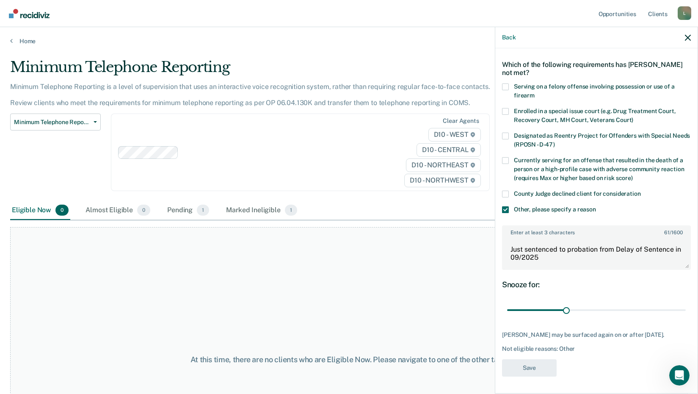
click at [43, 28] on div "Home" at bounding box center [349, 36] width 698 height 18
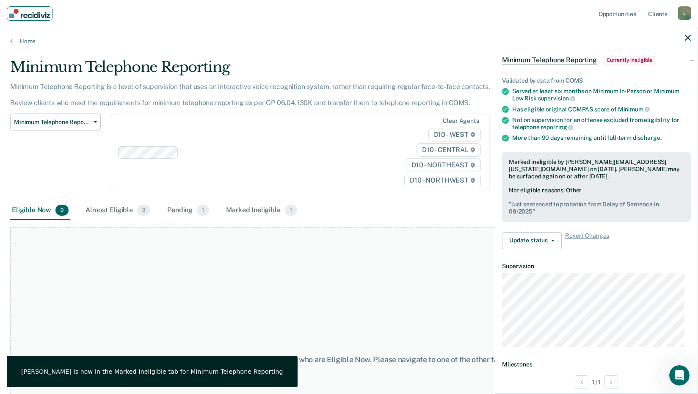
click at [42, 18] on img "Main navigation" at bounding box center [29, 13] width 41 height 9
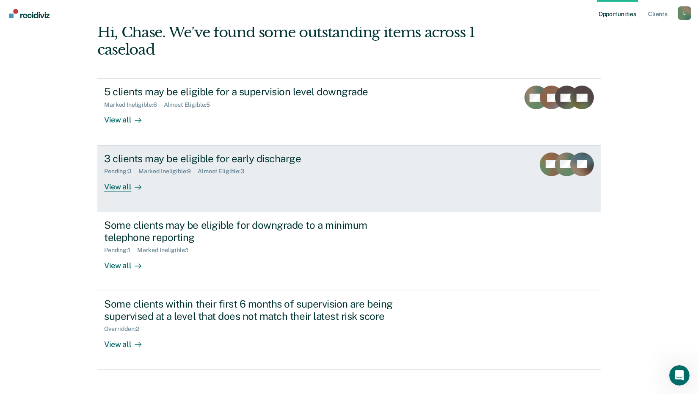
scroll to position [75, 0]
